Goal: Find specific page/section: Find specific page/section

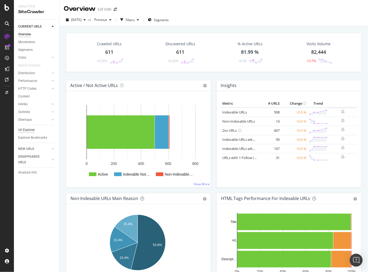
click at [31, 130] on div "Url Explorer" at bounding box center [26, 130] width 17 height 6
